Goal: Task Accomplishment & Management: Use online tool/utility

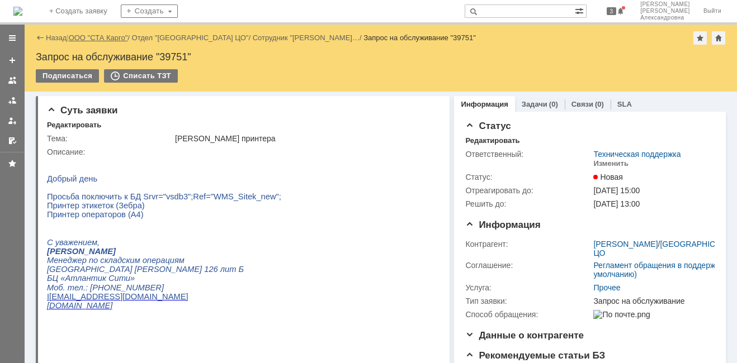
click at [117, 38] on link "ООО "СТА Карго"" at bounding box center [98, 38] width 59 height 8
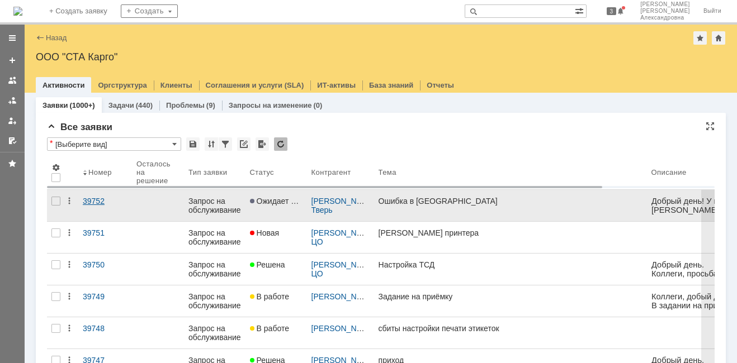
click at [108, 196] on link "39752" at bounding box center [105, 205] width 54 height 31
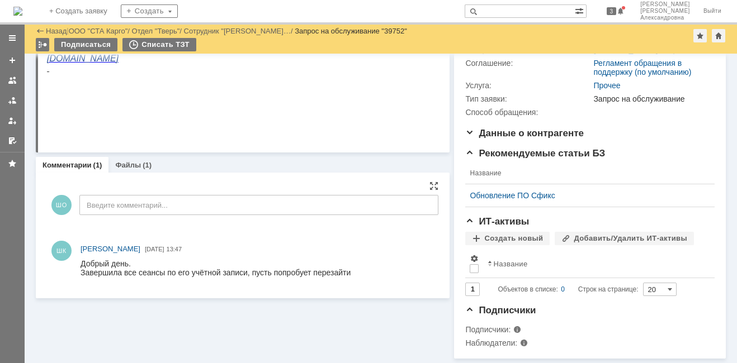
scroll to position [159, 0]
click at [133, 161] on link "Файлы" at bounding box center [128, 165] width 26 height 8
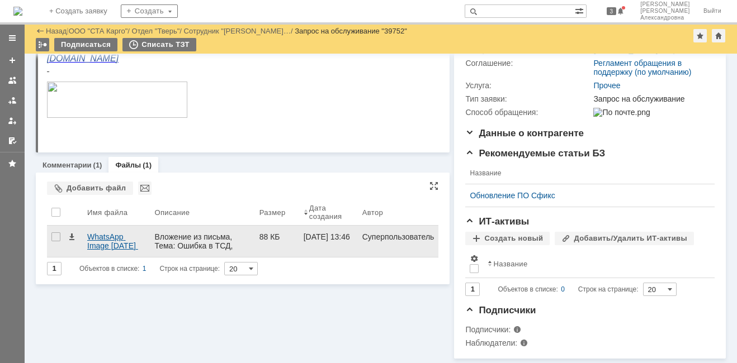
click at [111, 234] on div "WhatsApp Image [DATE] 13.03.39.jpeg" at bounding box center [116, 242] width 58 height 18
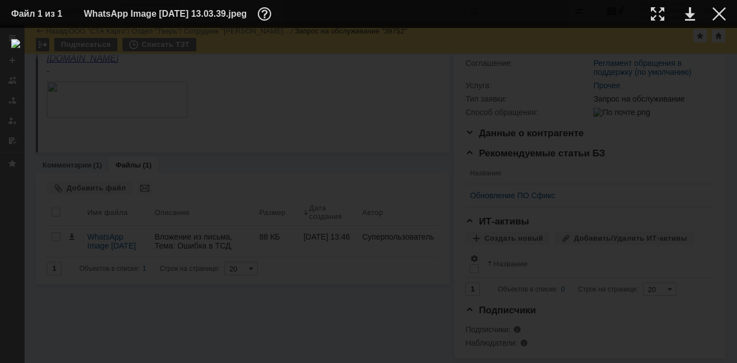
click at [344, 168] on img at bounding box center [368, 195] width 715 height 313
click at [719, 17] on div at bounding box center [718, 13] width 13 height 13
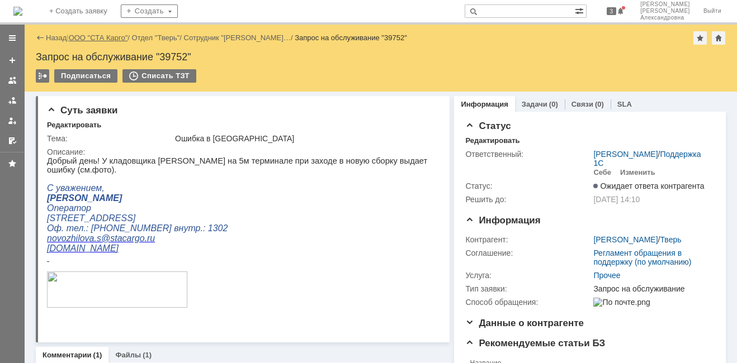
click at [97, 37] on link "ООО "СТА Карго"" at bounding box center [98, 38] width 59 height 8
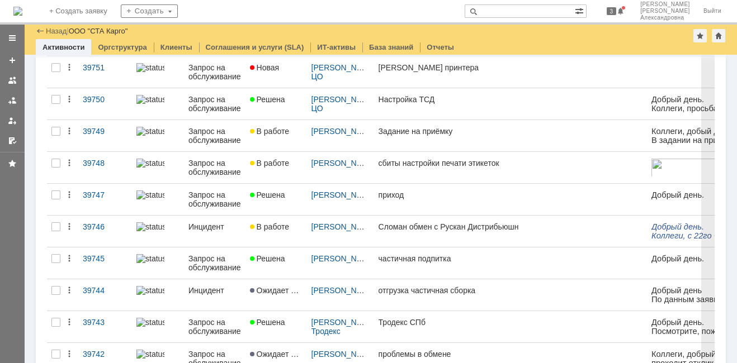
scroll to position [168, 0]
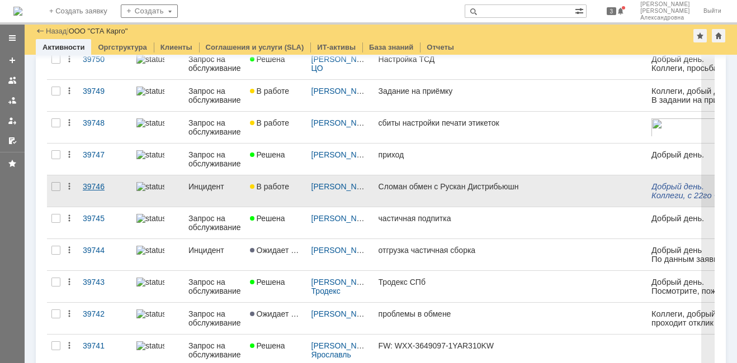
click at [99, 193] on link "39746" at bounding box center [105, 191] width 54 height 31
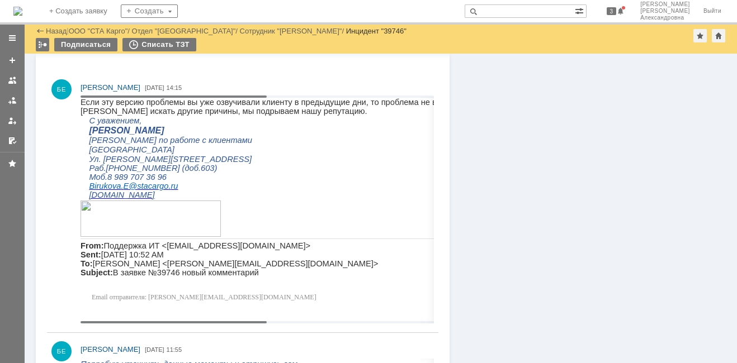
drag, startPoint x: 260, startPoint y: 96, endPoint x: 243, endPoint y: 93, distance: 17.0
click at [174, 116] on body "Идет загрузка, пожалуйста, подождите. На домашнюю + Создать заявку Создать 3 [P…" at bounding box center [368, 181] width 737 height 363
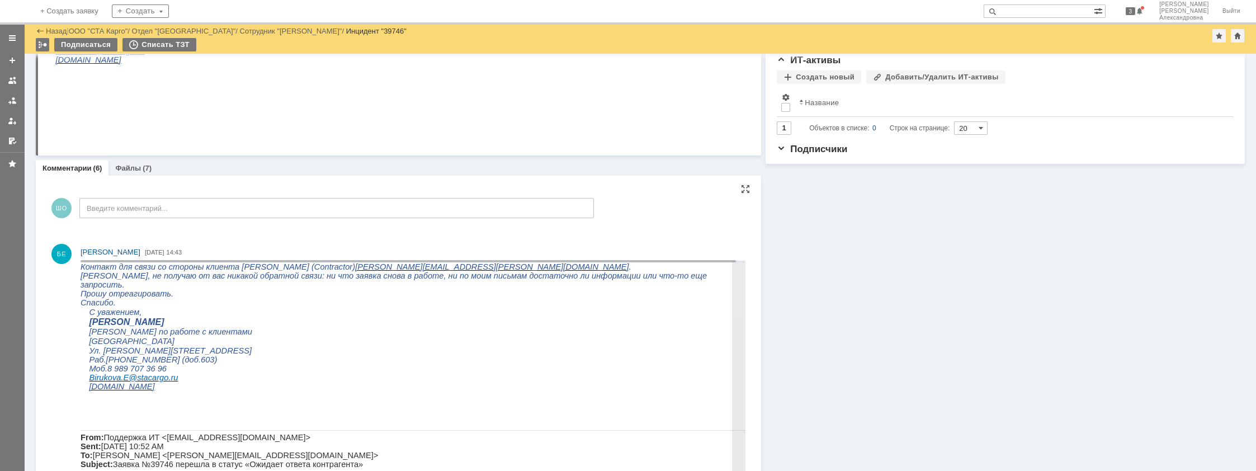
scroll to position [227, 0]
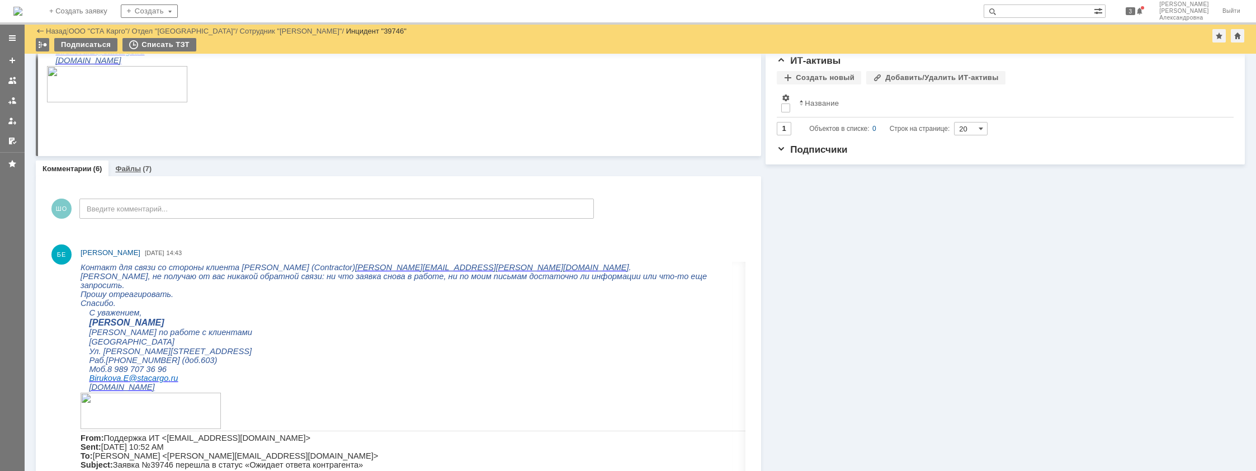
click at [131, 171] on link "Файлы" at bounding box center [128, 168] width 26 height 8
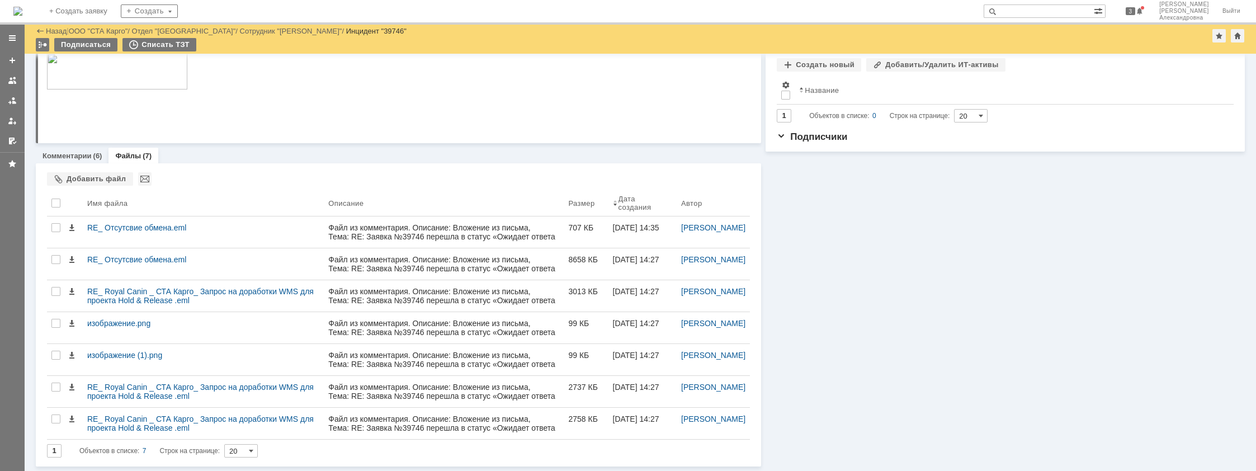
scroll to position [238, 0]
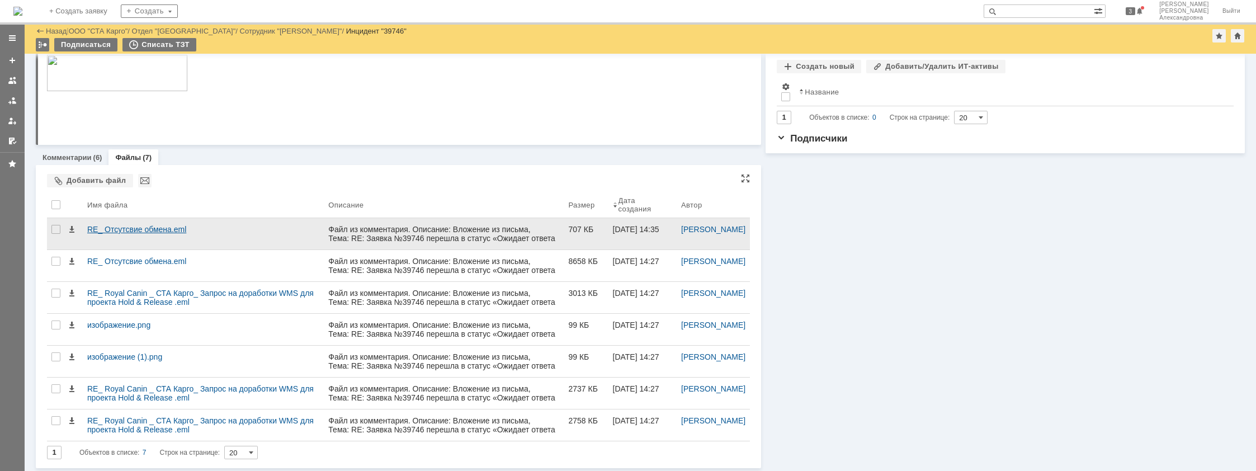
click at [159, 227] on div "RE_ Отсутсвие обмена.eml" at bounding box center [203, 229] width 232 height 9
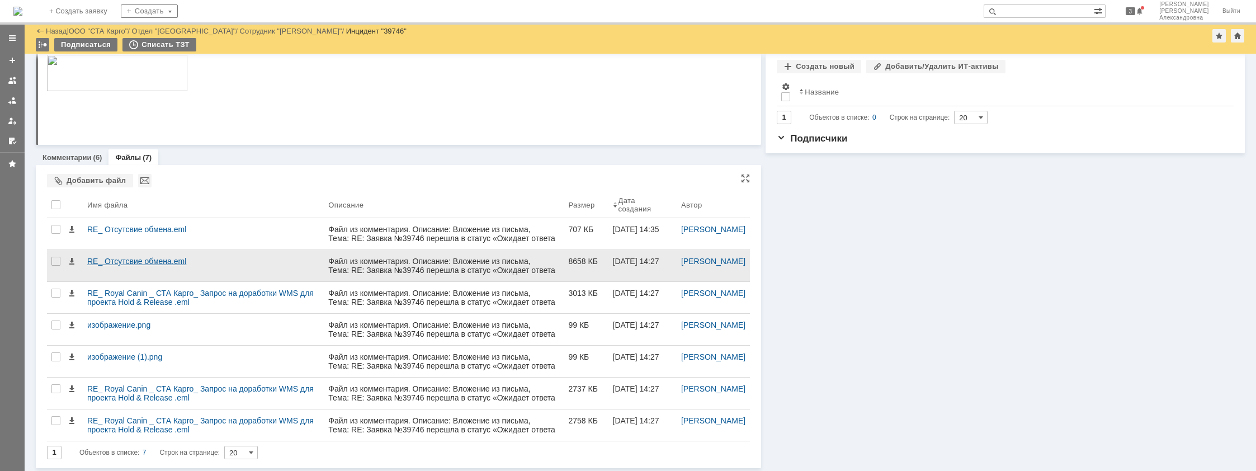
click at [180, 262] on div "RE_ Отсутсвие обмена.eml" at bounding box center [203, 261] width 232 height 9
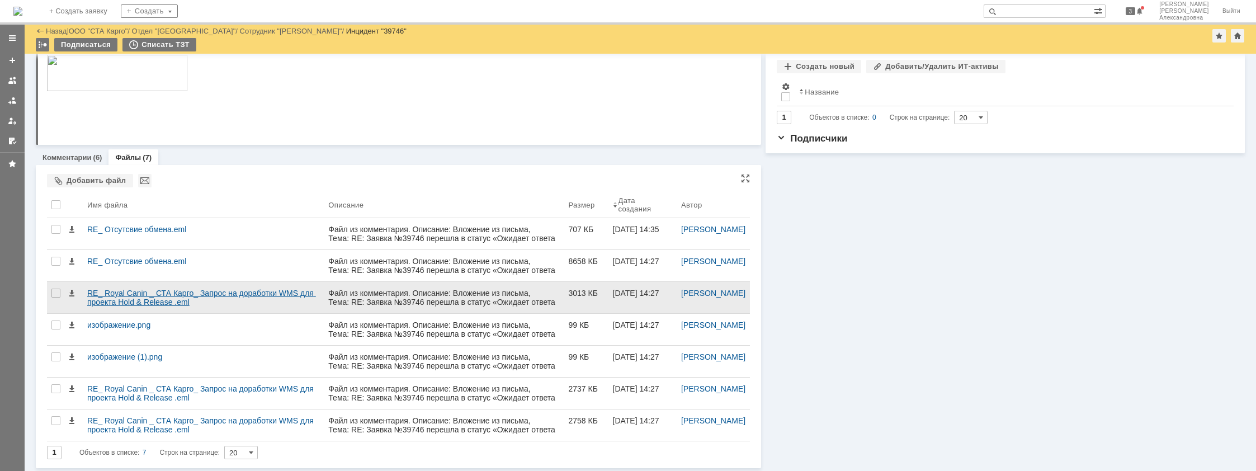
click at [241, 287] on div "RE_ Royal Canin _ СТА Карго_ Запрос на доработки WMS для проекта Hold & Release…" at bounding box center [203, 297] width 241 height 31
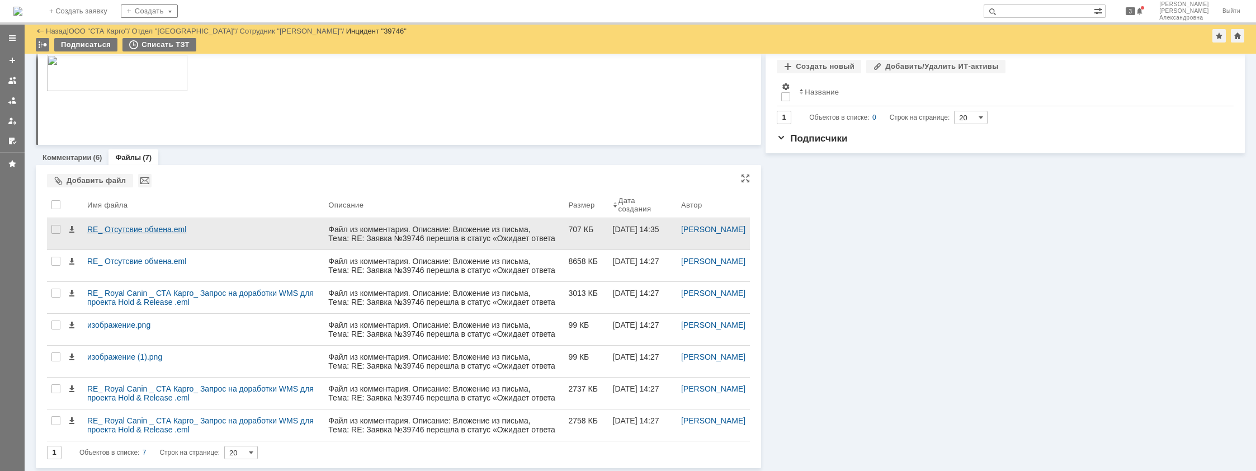
click at [167, 231] on div "RE_ Отсутсвие обмена.eml" at bounding box center [203, 229] width 232 height 9
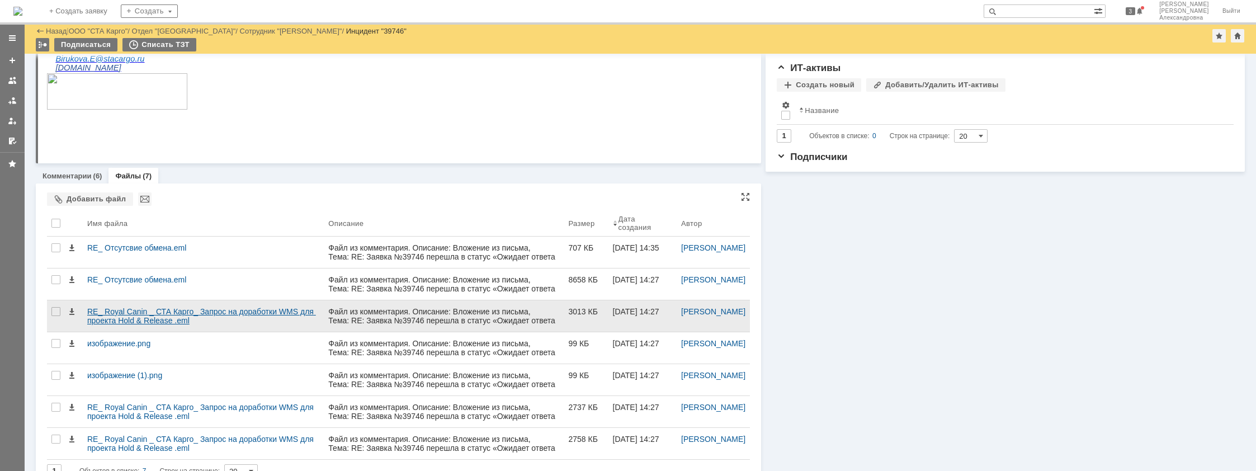
scroll to position [224, 0]
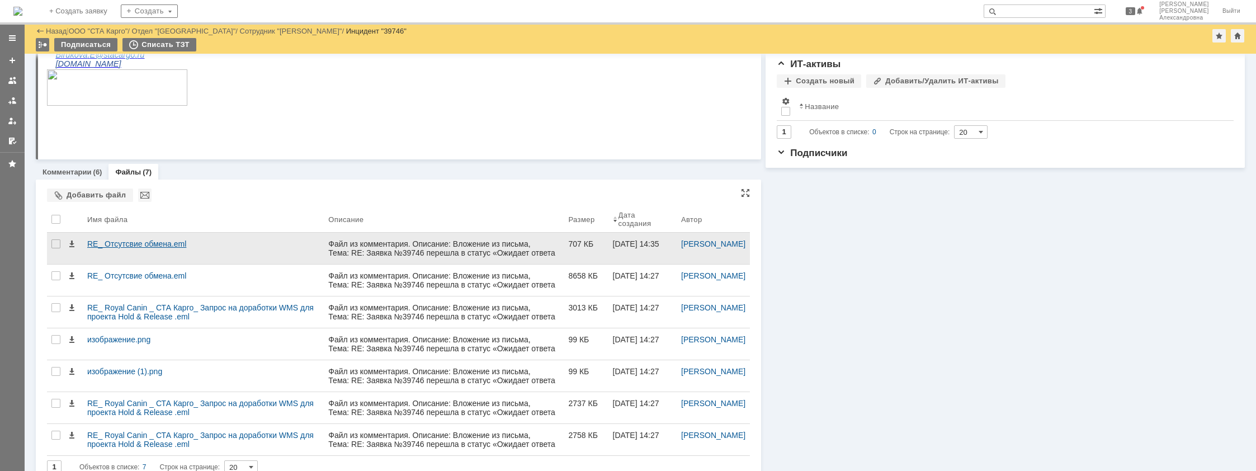
click at [165, 242] on div "RE_ Отсутсвие обмена.eml" at bounding box center [203, 243] width 232 height 9
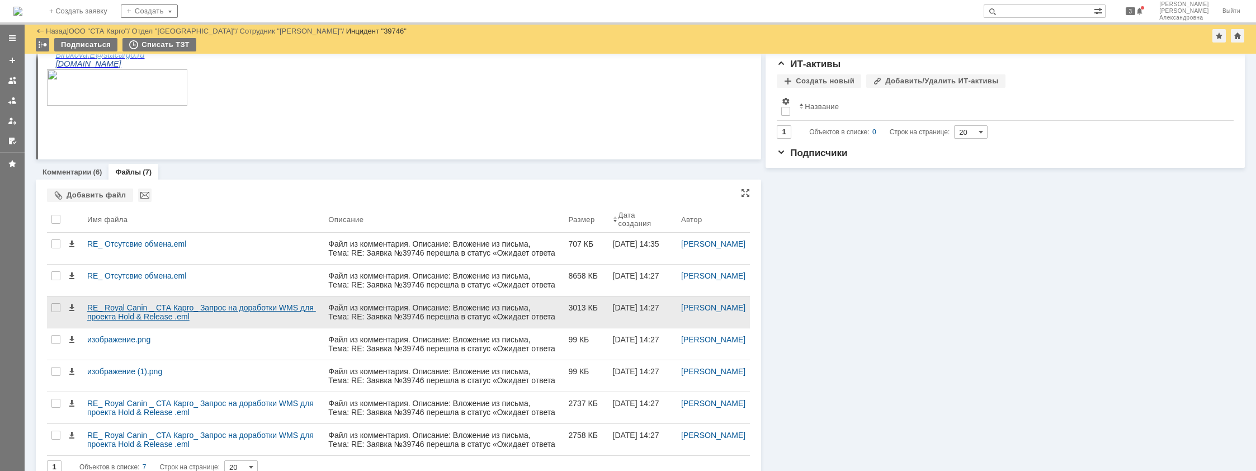
click at [152, 318] on div "RE_ Royal Canin _ СТА Карго_ Запрос на доработки WMS для проекта Hold & Release…" at bounding box center [203, 312] width 232 height 18
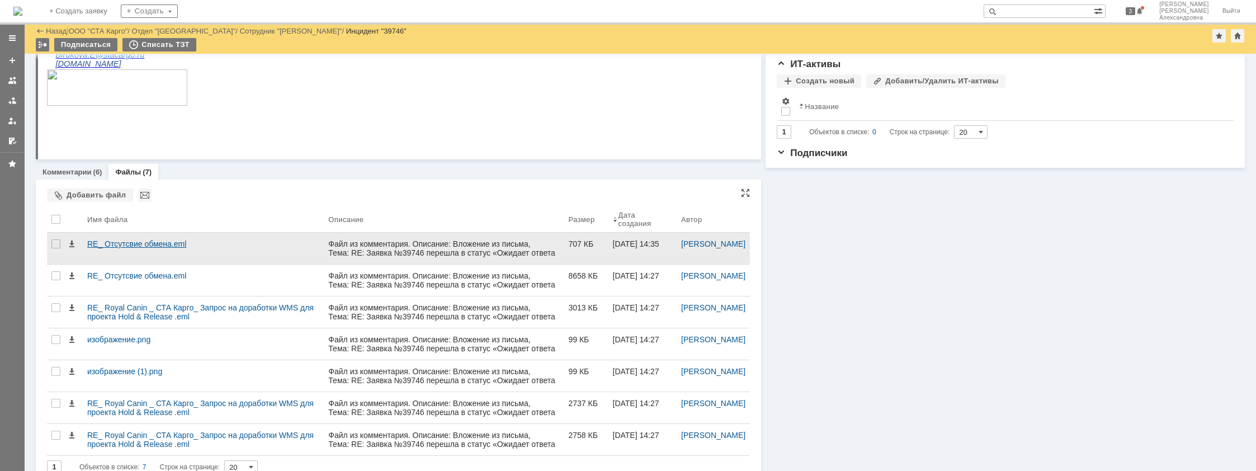
click at [131, 245] on div "RE_ Отсутсвие обмена.eml" at bounding box center [203, 243] width 232 height 9
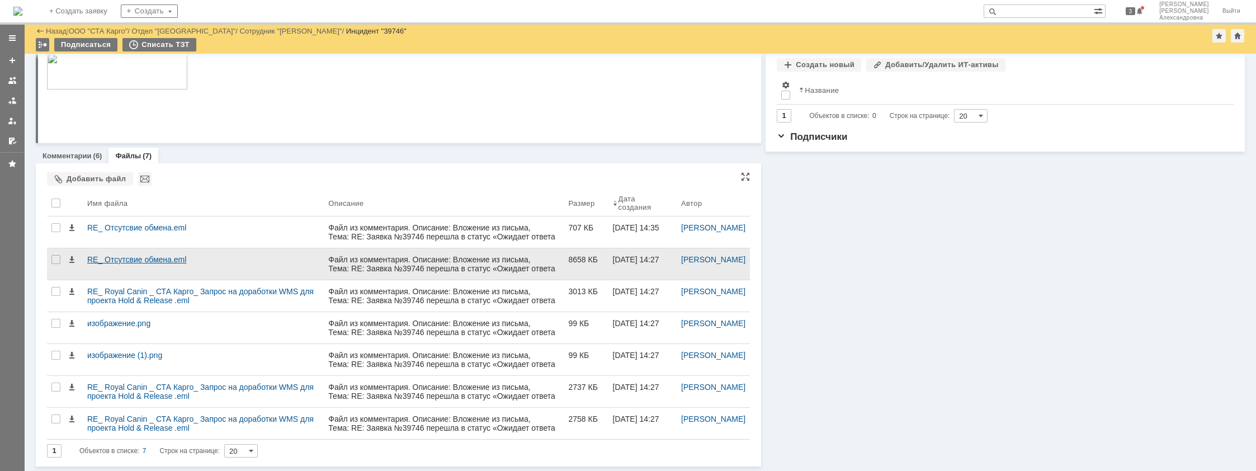
scroll to position [238, 0]
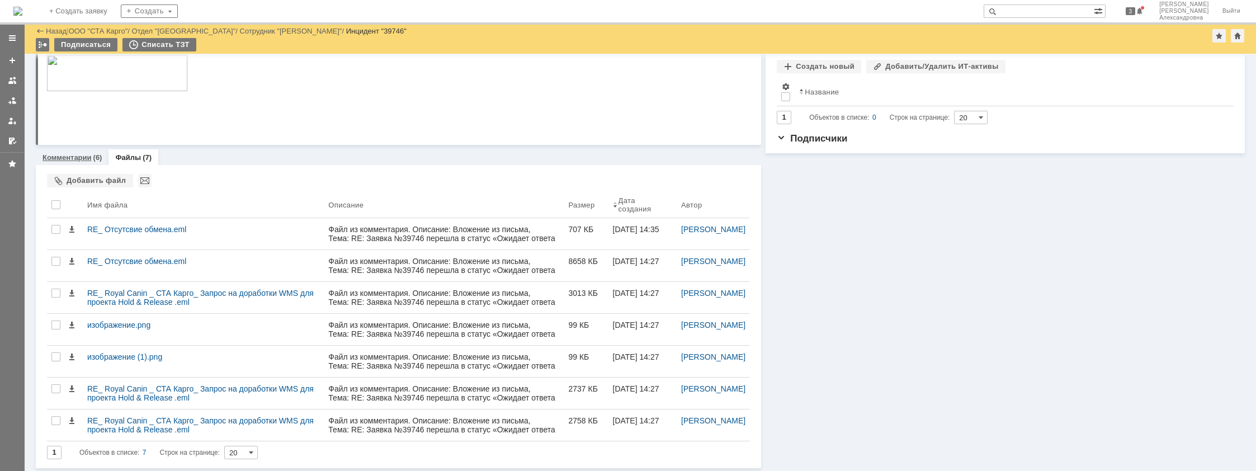
click at [83, 156] on link "Комментарии" at bounding box center [66, 157] width 49 height 8
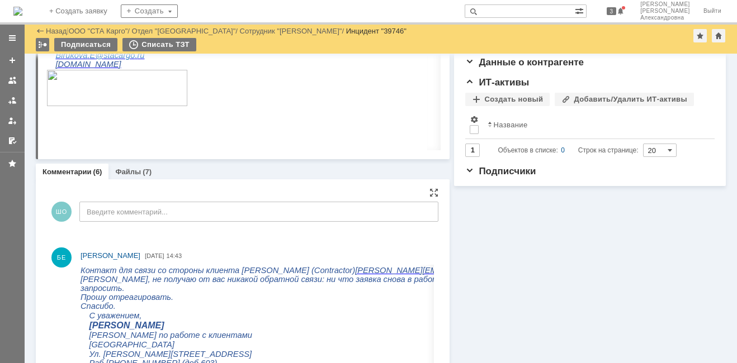
scroll to position [351, 0]
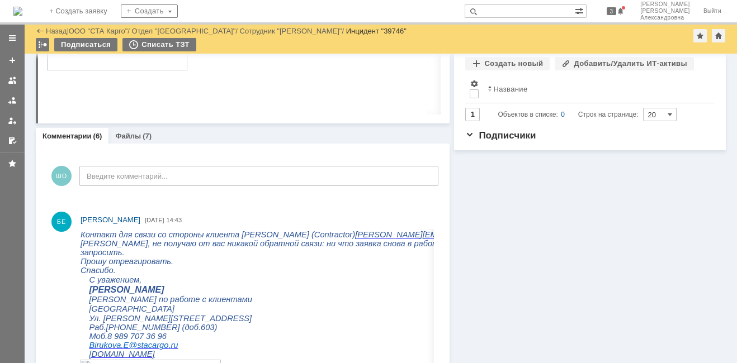
scroll to position [295, 0]
